Goal: Find specific page/section: Find specific page/section

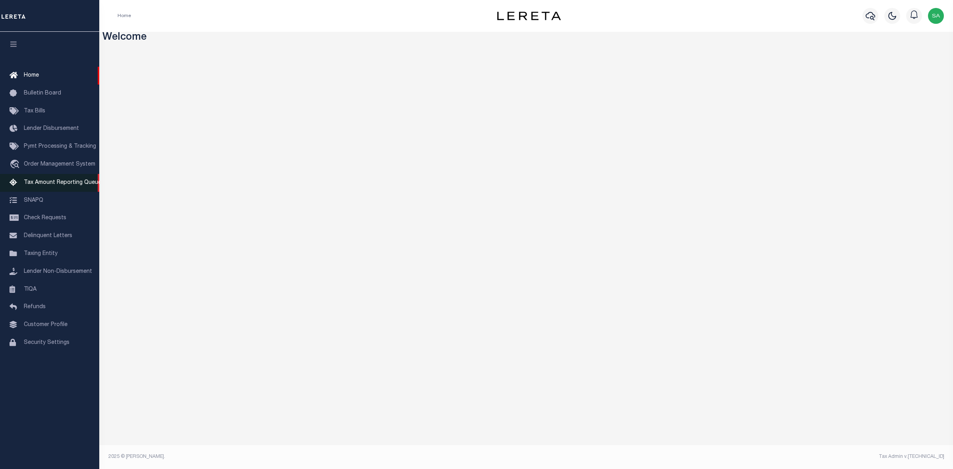
click at [66, 187] on link "Tax Amount Reporting Queue" at bounding box center [49, 183] width 99 height 18
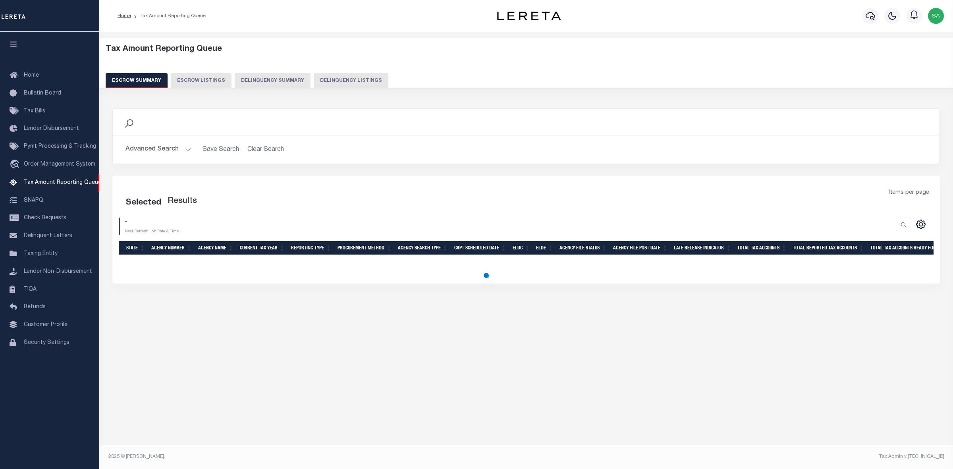
select select
select select "100"
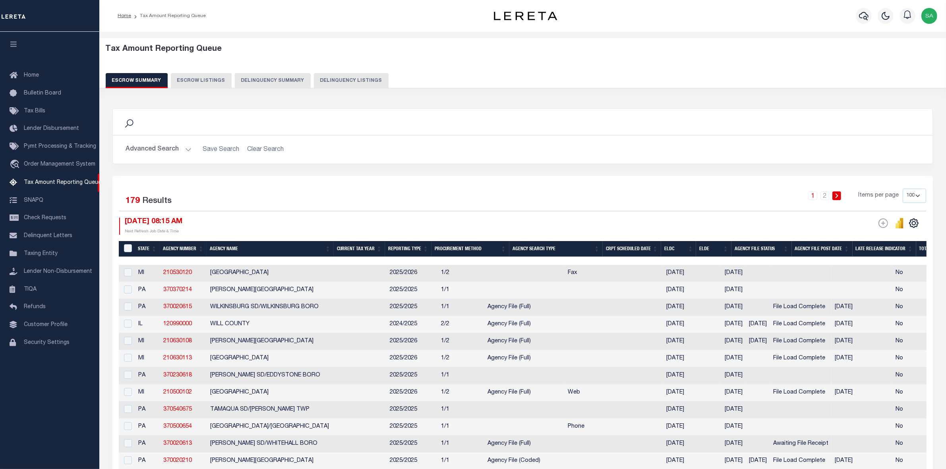
click at [192, 151] on h2 "Advanced Search Save Search Clear Search EscrowSummaryGridWrapper_dynamictable_…" at bounding box center [522, 149] width 807 height 15
click at [183, 150] on button "Advanced Search" at bounding box center [159, 149] width 66 height 15
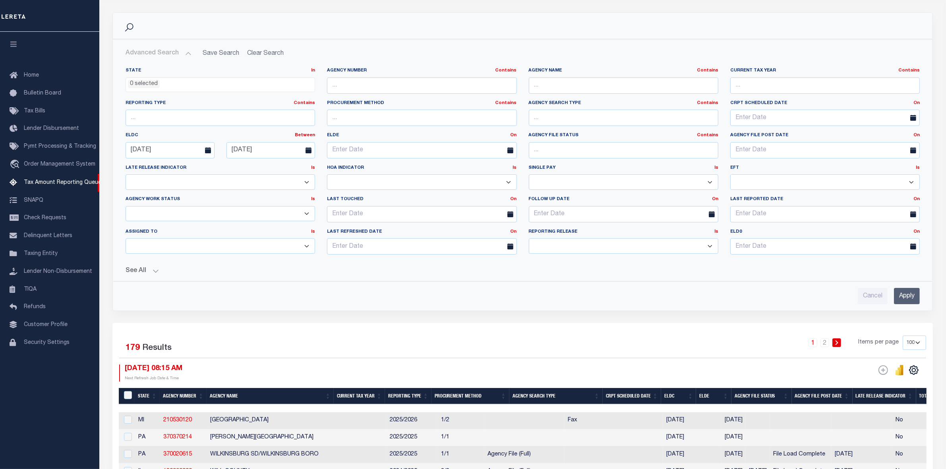
scroll to position [99, 0]
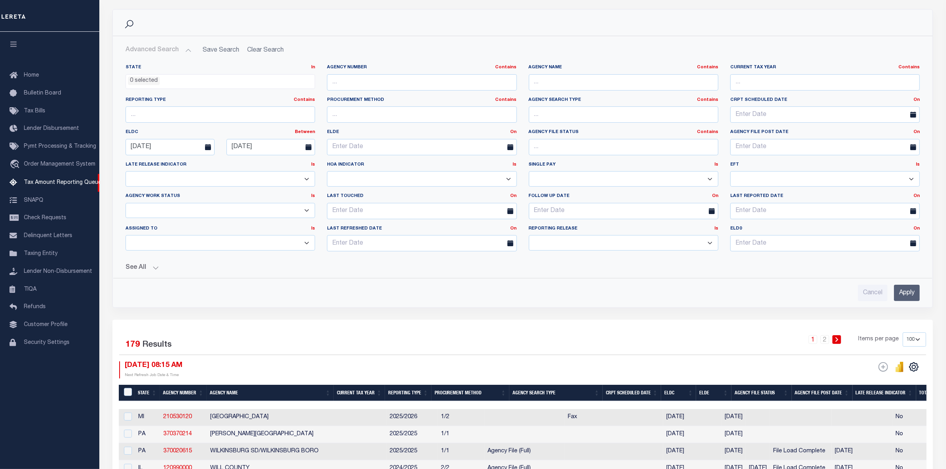
click at [152, 267] on button "See All" at bounding box center [523, 268] width 794 height 8
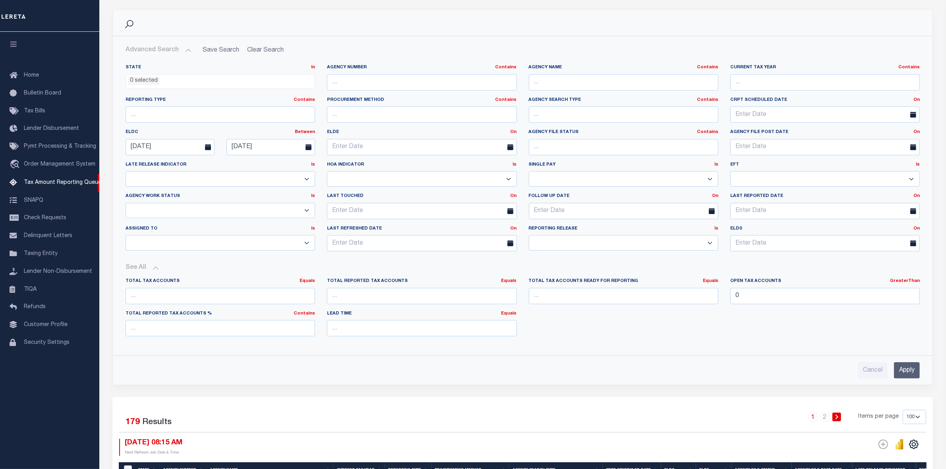
click at [916, 371] on input "Apply" at bounding box center [907, 370] width 26 height 16
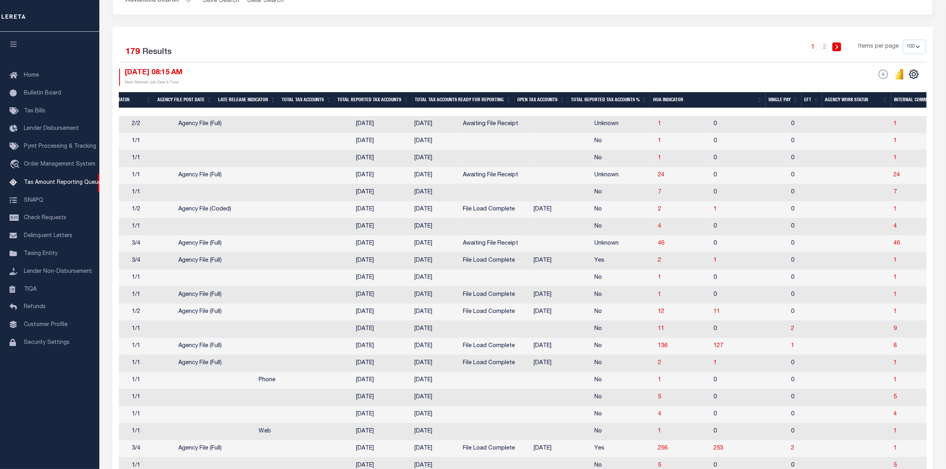
scroll to position [0, 0]
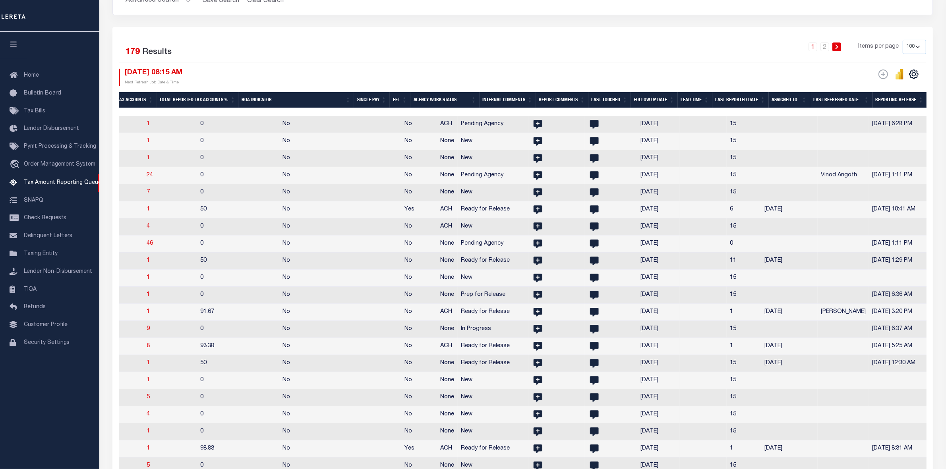
click at [789, 95] on th "Assigned To" at bounding box center [789, 100] width 41 height 16
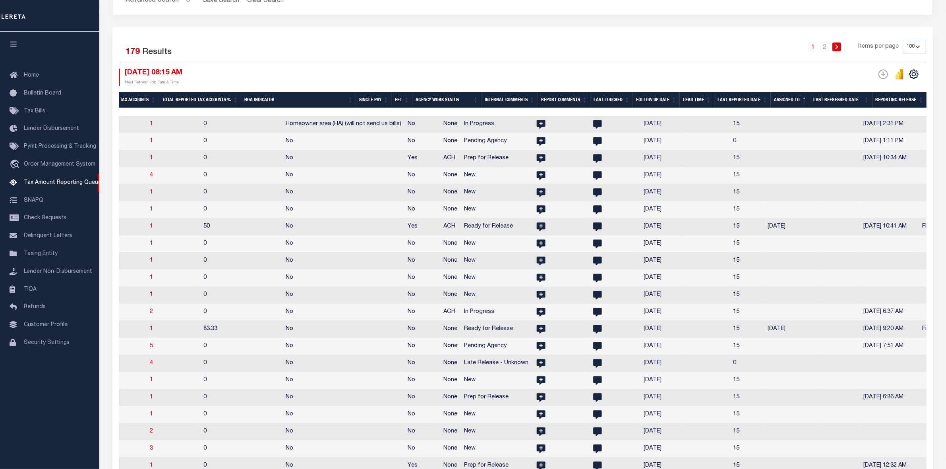
click at [789, 95] on th "Assigned To" at bounding box center [790, 100] width 39 height 16
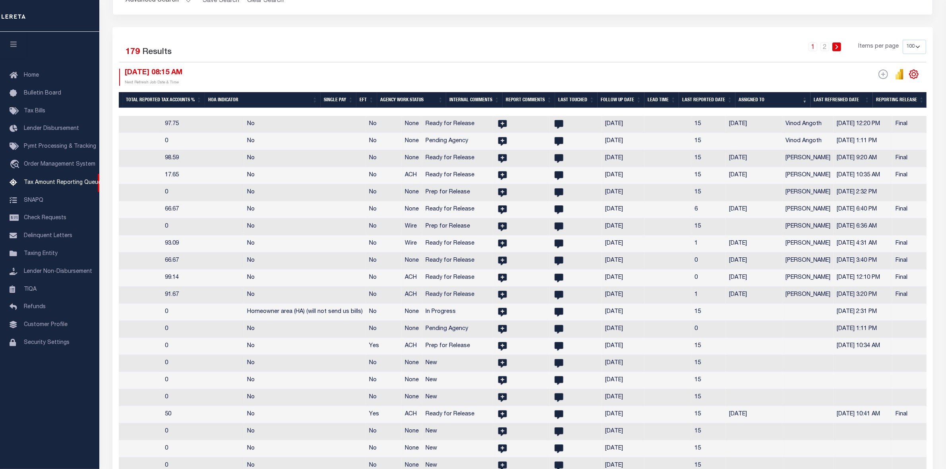
click at [914, 74] on icon "" at bounding box center [914, 74] width 4 height 4
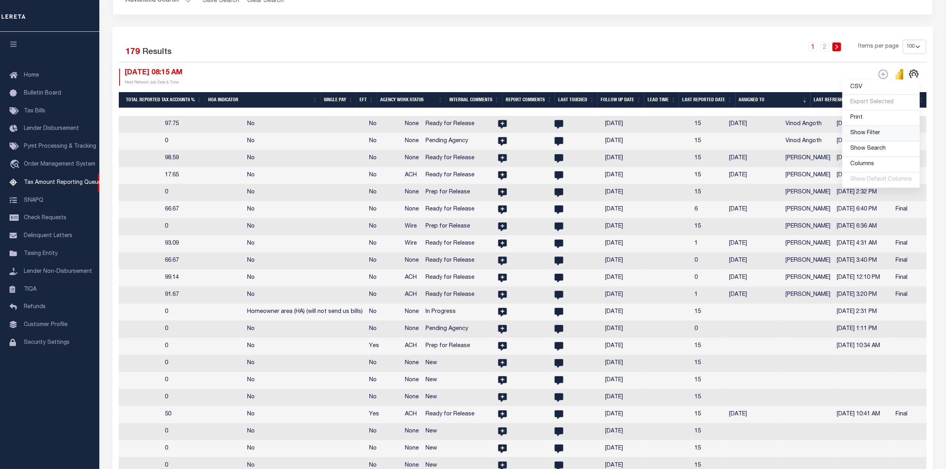
click at [875, 136] on span "Show Filter" at bounding box center [865, 133] width 30 height 6
select select
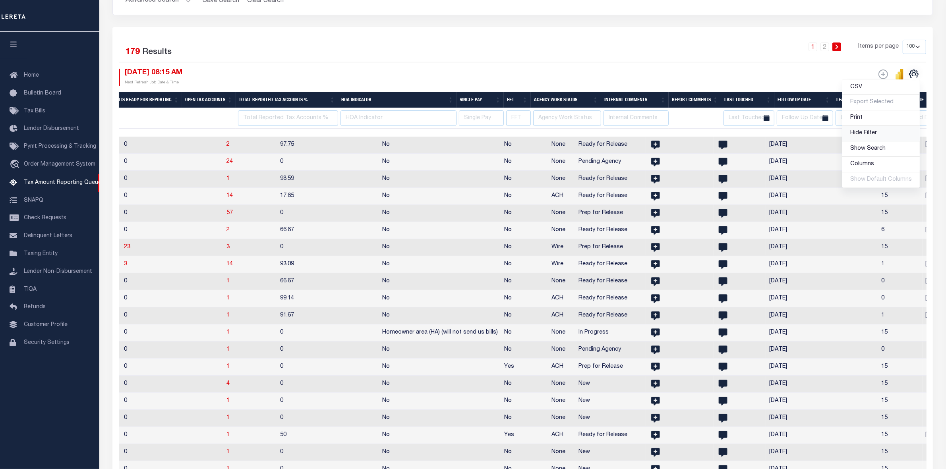
click at [875, 136] on span "Hide Filter" at bounding box center [863, 133] width 27 height 6
select select
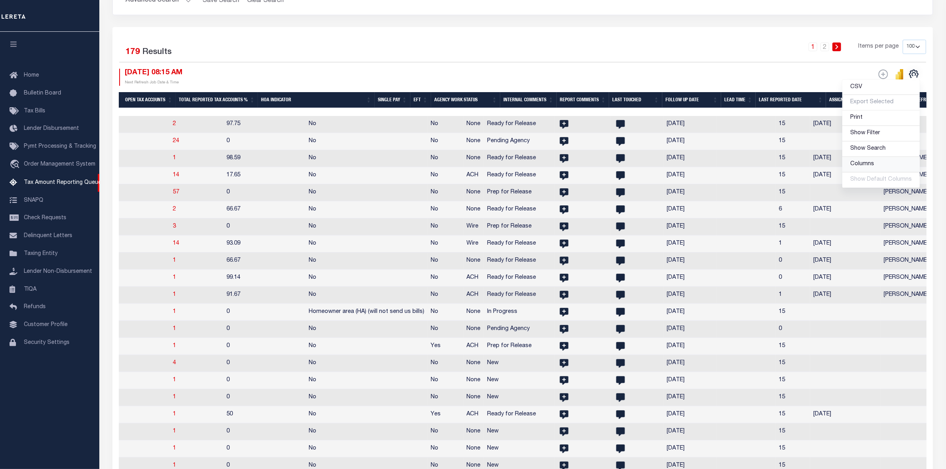
click at [874, 167] on span "Columns" at bounding box center [862, 164] width 24 height 6
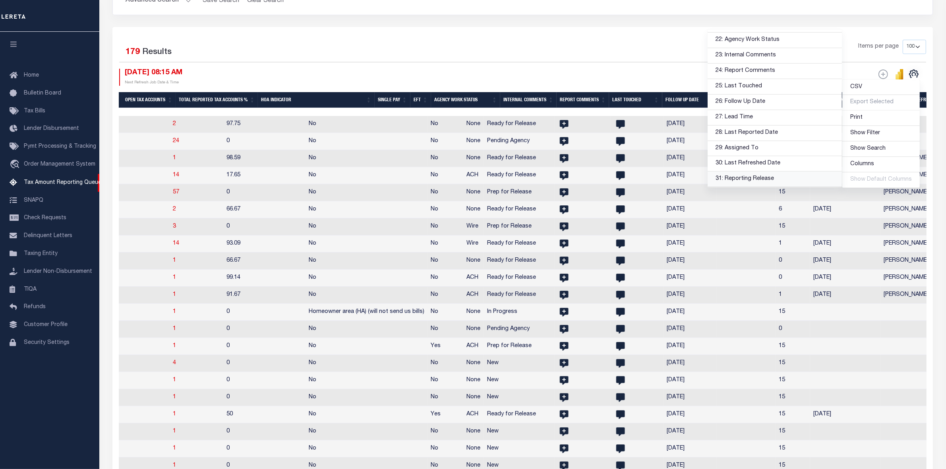
click at [795, 179] on link "31: Reporting Release" at bounding box center [774, 179] width 134 height 15
select select
click at [799, 167] on link "30: Last Refreshed Date" at bounding box center [774, 163] width 134 height 15
select select
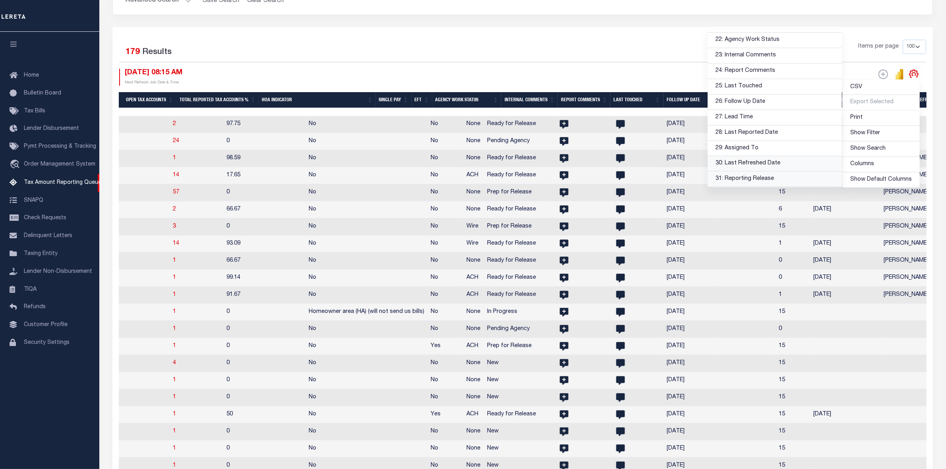
select select
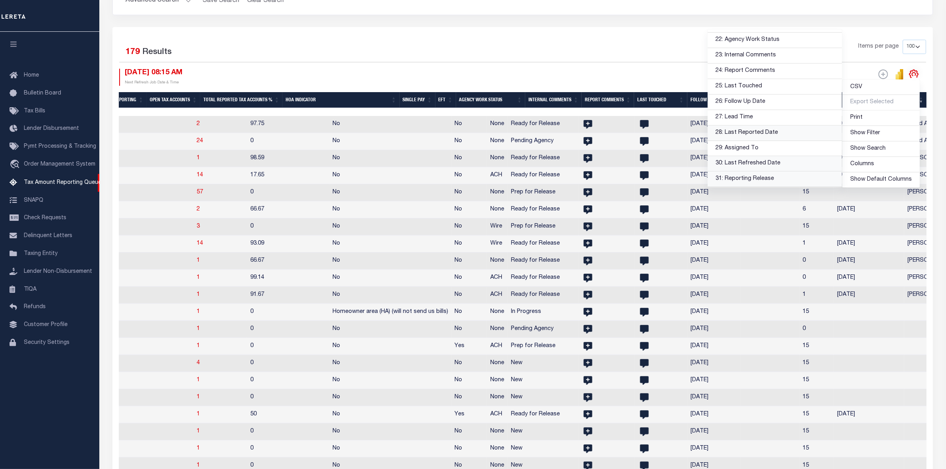
click at [803, 138] on link "28: Last Reported Date" at bounding box center [774, 133] width 134 height 15
select select
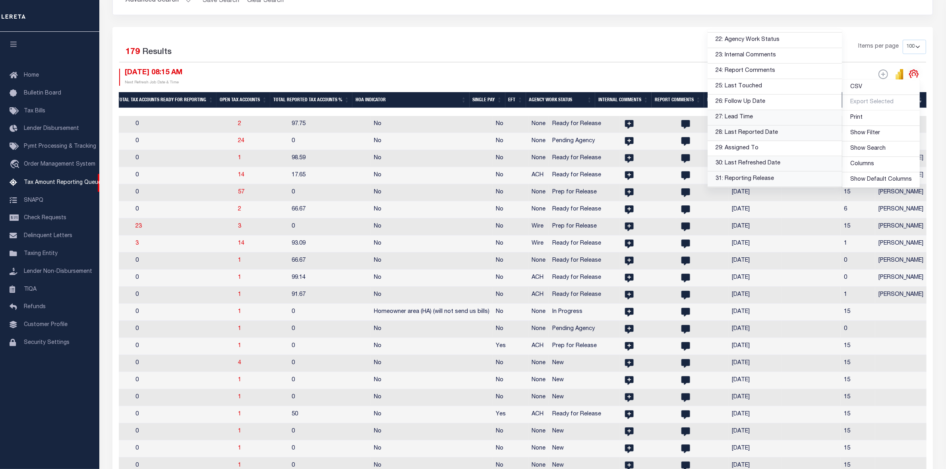
scroll to position [0, 1001]
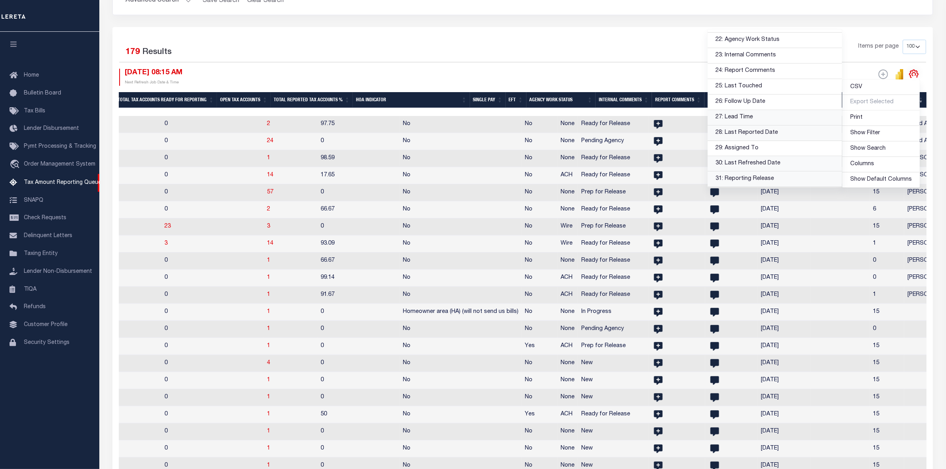
click at [797, 118] on link "27: Lead Time" at bounding box center [774, 117] width 134 height 15
select select
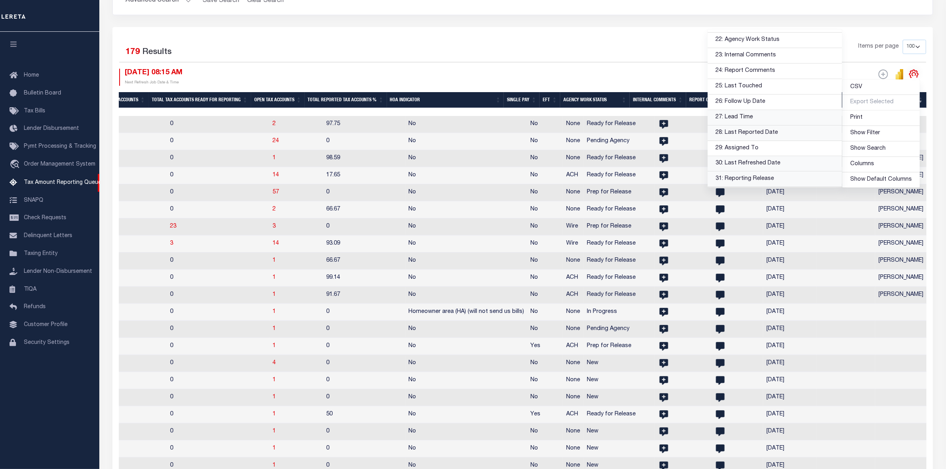
scroll to position [0, 968]
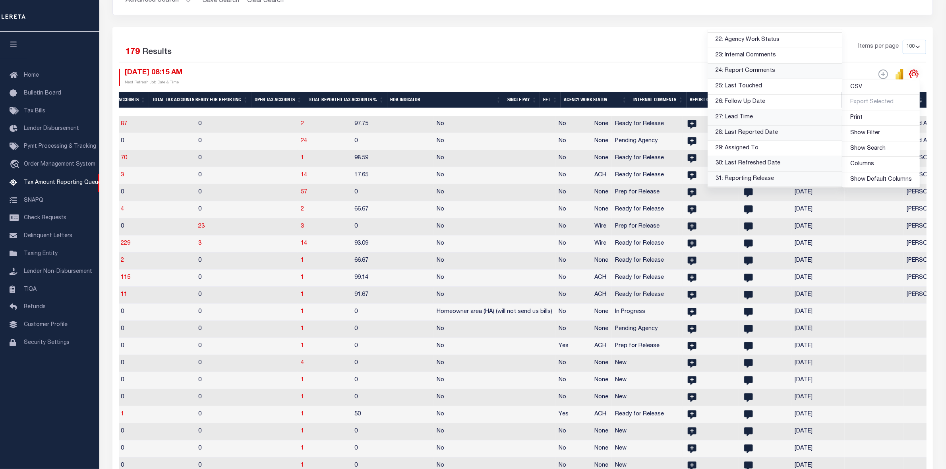
click at [781, 71] on link "24: Report Comments" at bounding box center [774, 71] width 134 height 15
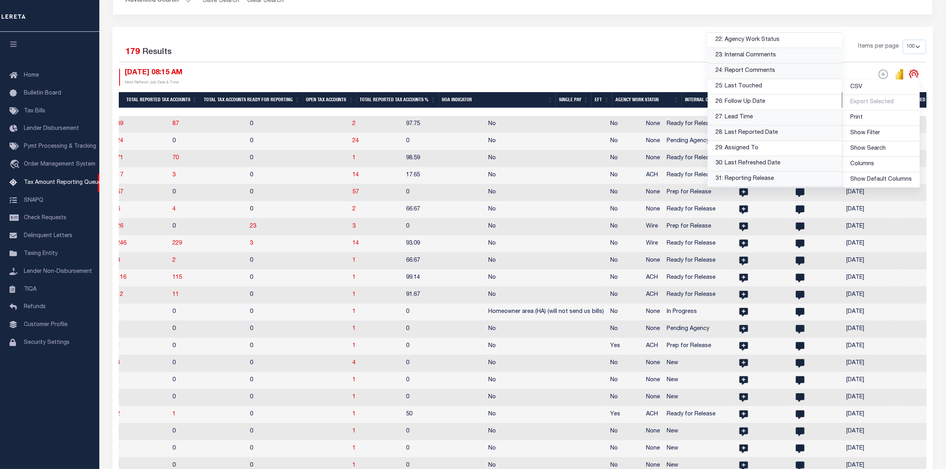
select select
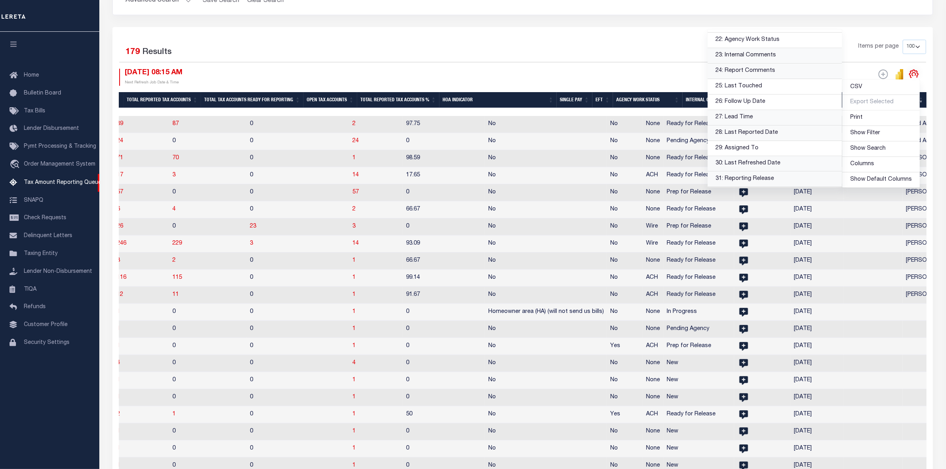
click at [785, 56] on link "23: Internal Comments" at bounding box center [774, 55] width 134 height 15
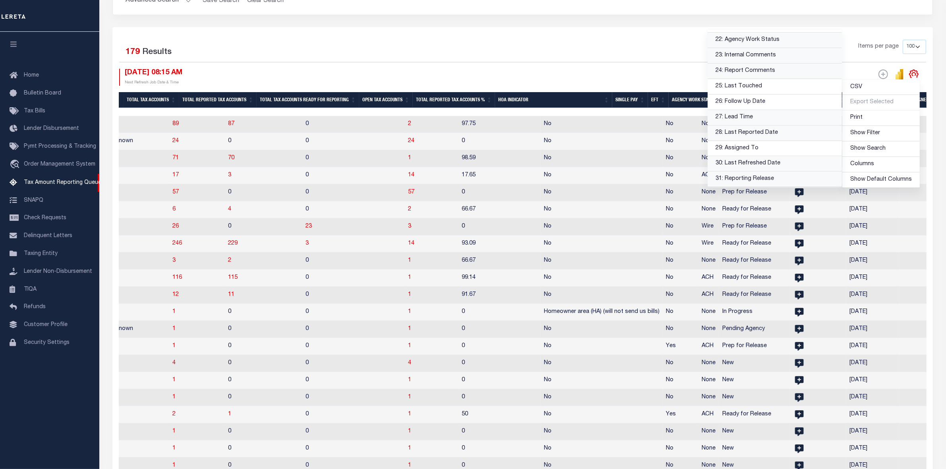
select select
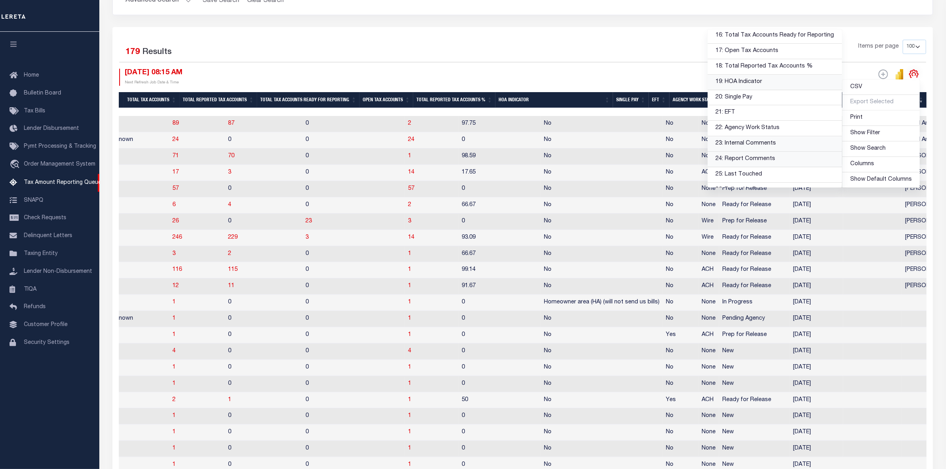
scroll to position [240, 0]
click at [785, 123] on link "21: EFT" at bounding box center [774, 120] width 134 height 15
select select
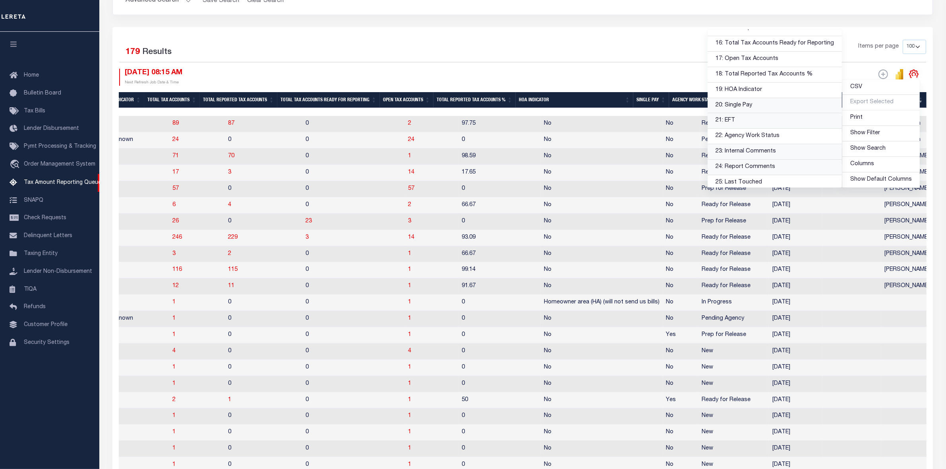
scroll to position [0, 840]
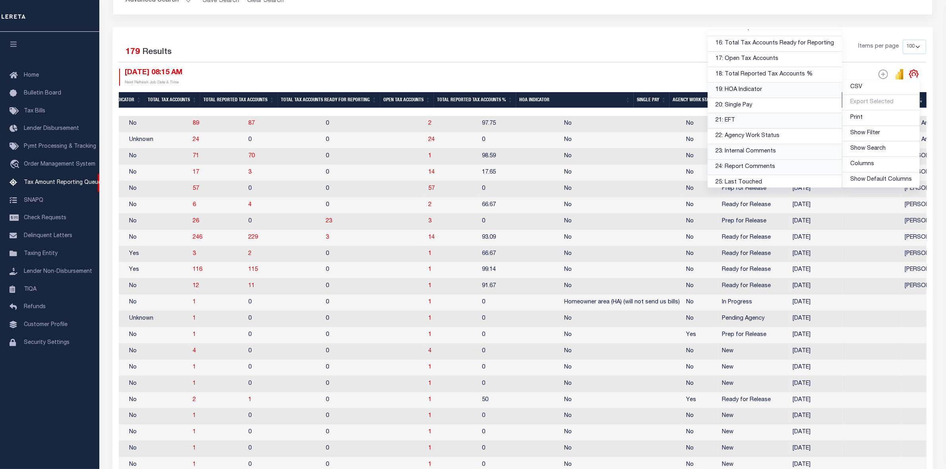
click at [784, 98] on link "19: HOA Indicator" at bounding box center [774, 90] width 134 height 15
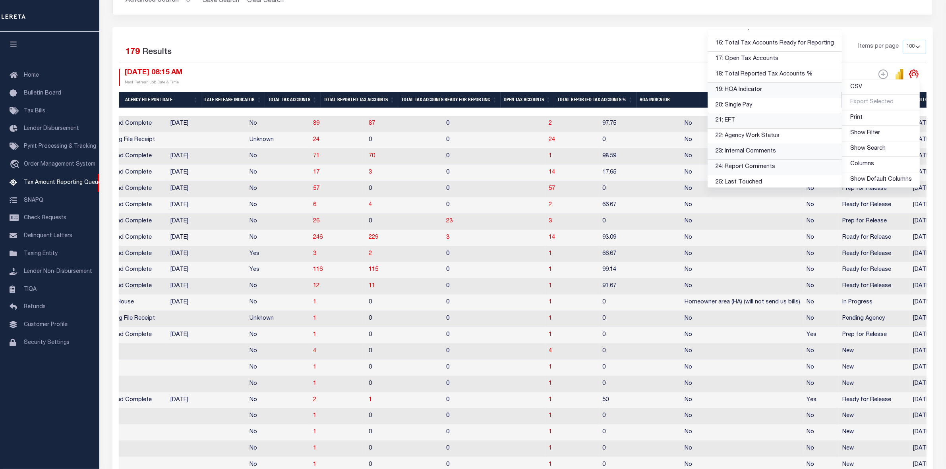
scroll to position [0, 720]
select select
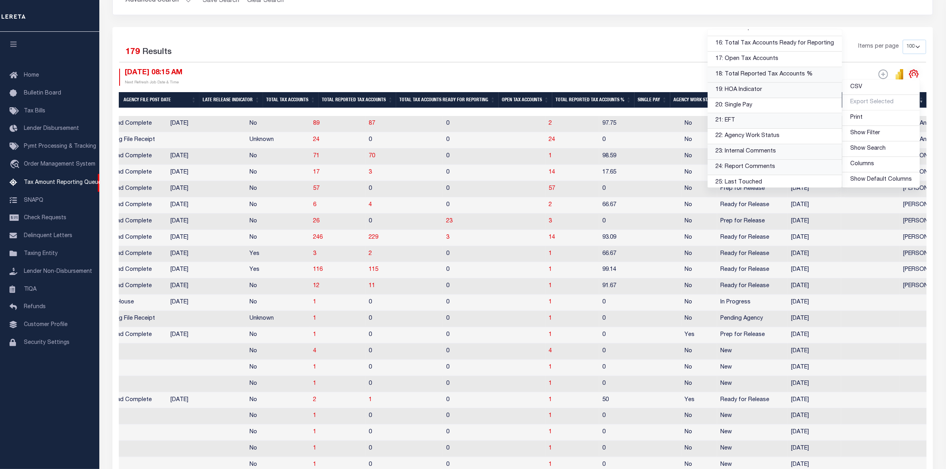
click at [792, 77] on link "18: Total Reported Tax Accounts %" at bounding box center [774, 74] width 134 height 15
select select
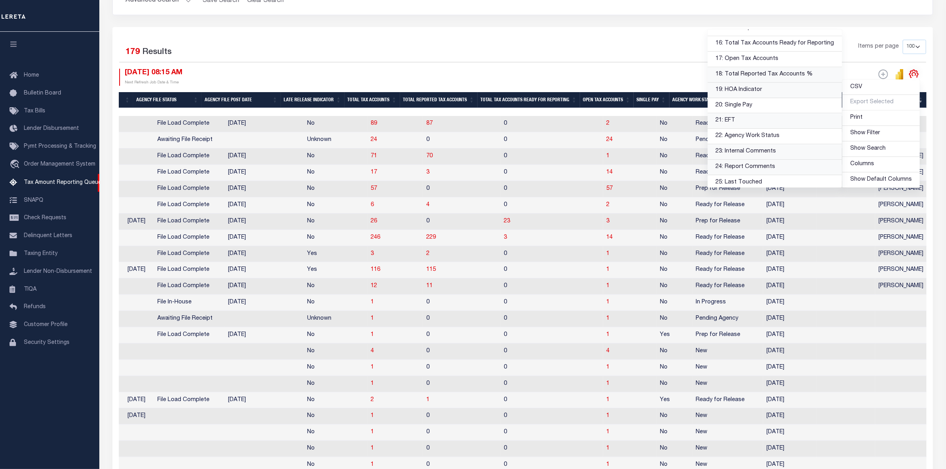
scroll to position [0, 639]
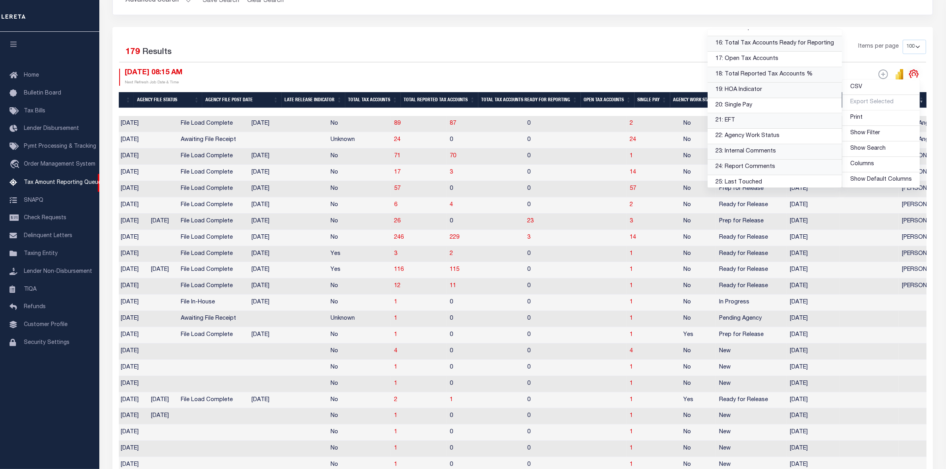
click at [806, 46] on link "16: Total Tax Accounts Ready for Reporting" at bounding box center [774, 43] width 134 height 15
select select
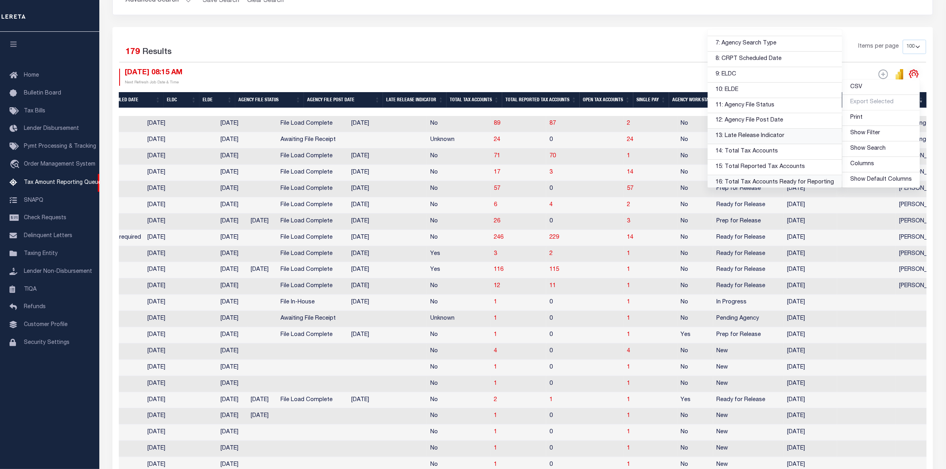
scroll to position [91, 0]
click at [670, 66] on div "Selected 179 Results 1 2 Items per page 10 25 50 100 500 [DATE] 08:15 AM Next R…" at bounding box center [522, 63] width 819 height 46
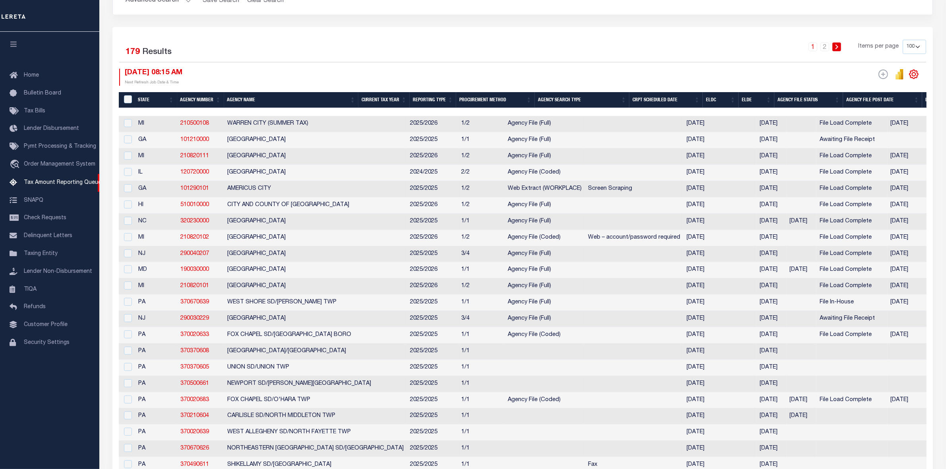
drag, startPoint x: 193, startPoint y: 99, endPoint x: 624, endPoint y: 105, distance: 431.0
click at [624, 105] on tr "State Agency Number Agency Name Current Tax Year Reporting Type Procurement Met…" at bounding box center [792, 100] width 1347 height 16
